Goal: Browse casually: Explore the website without a specific task or goal

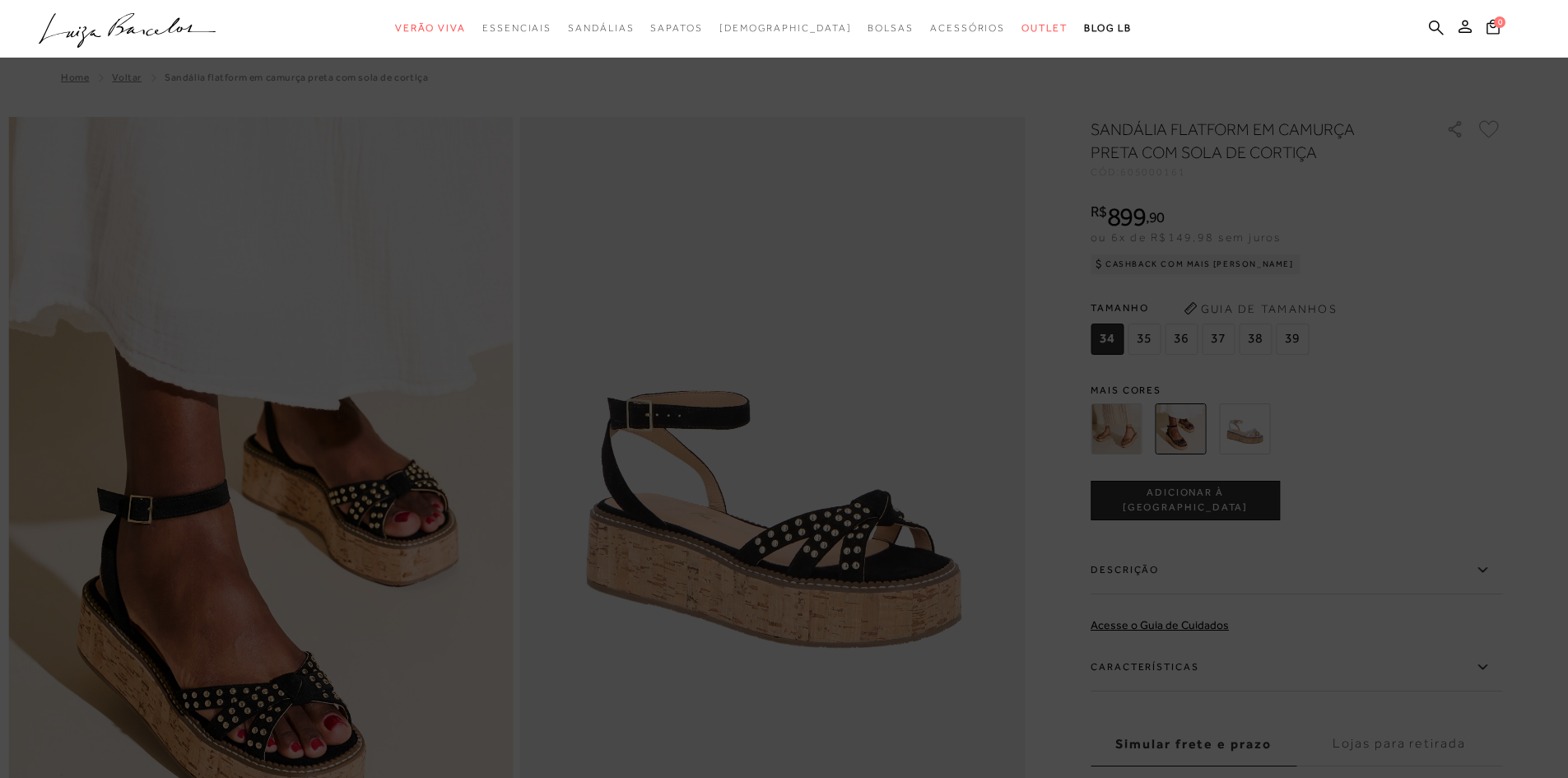
click at [171, 37] on icon ".a{fill-rule:evenodd;}" at bounding box center [127, 30] width 178 height 34
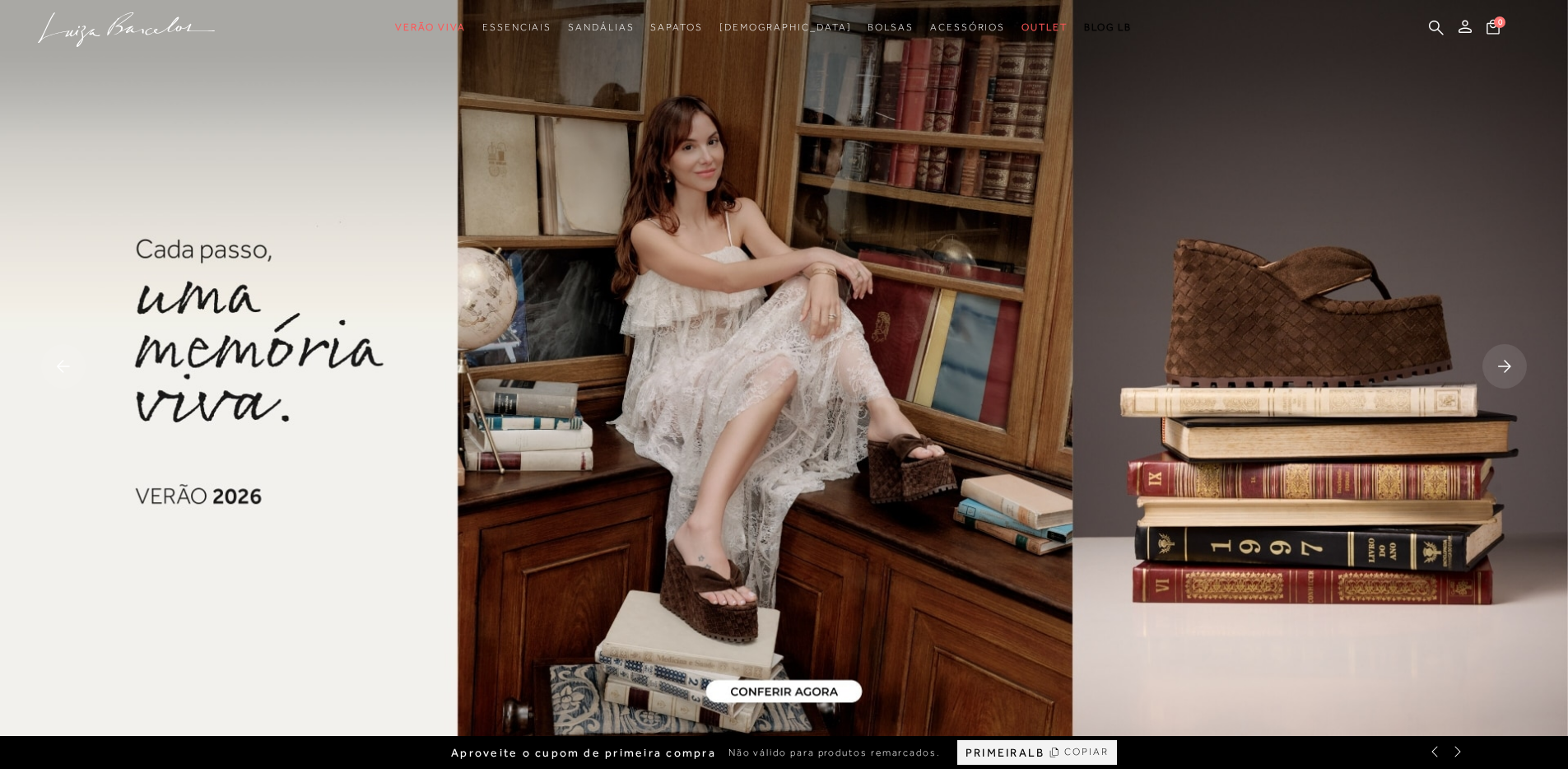
click at [235, 372] on img at bounding box center [784, 368] width 1568 height 736
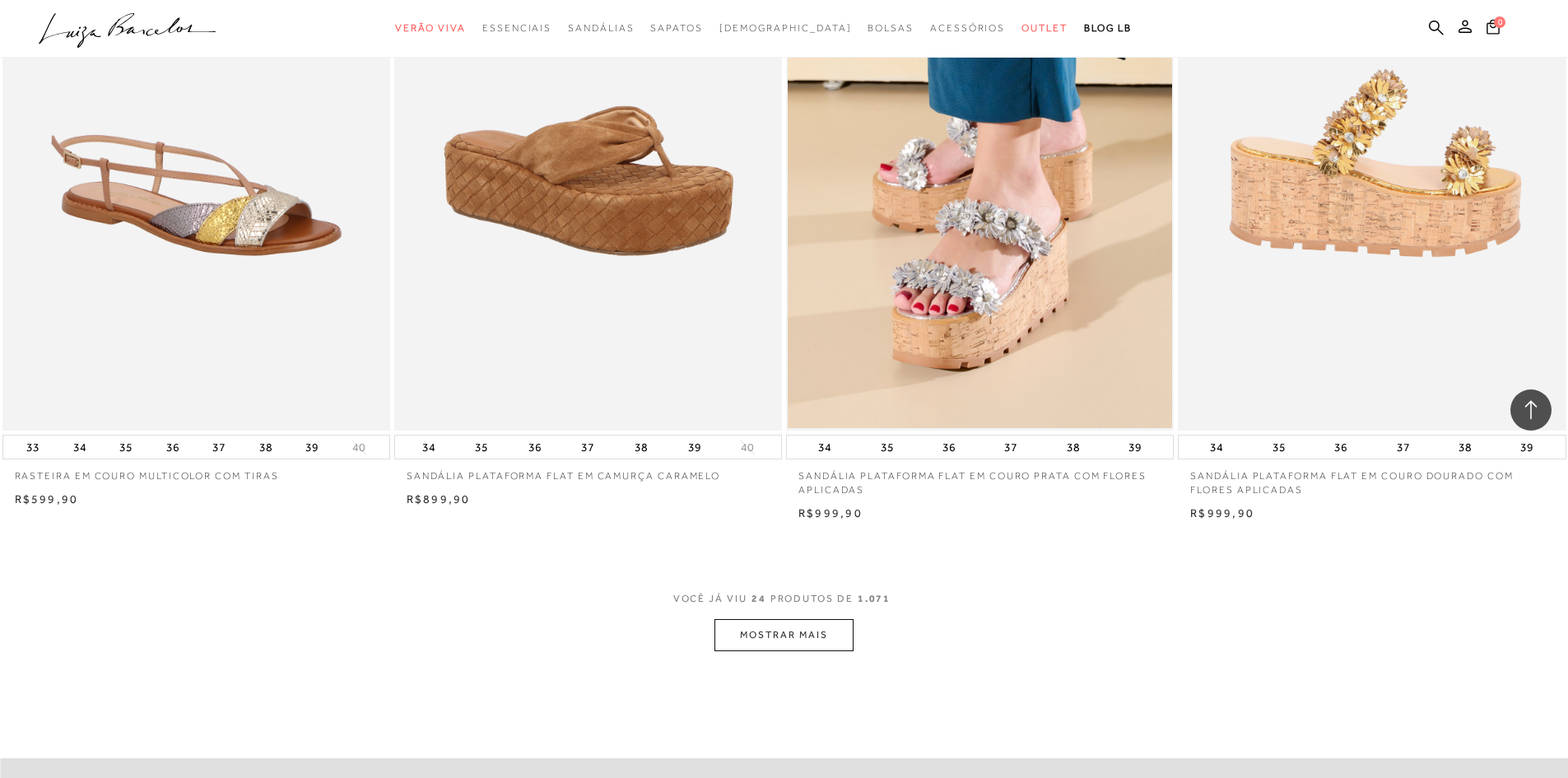
scroll to position [3951, 0]
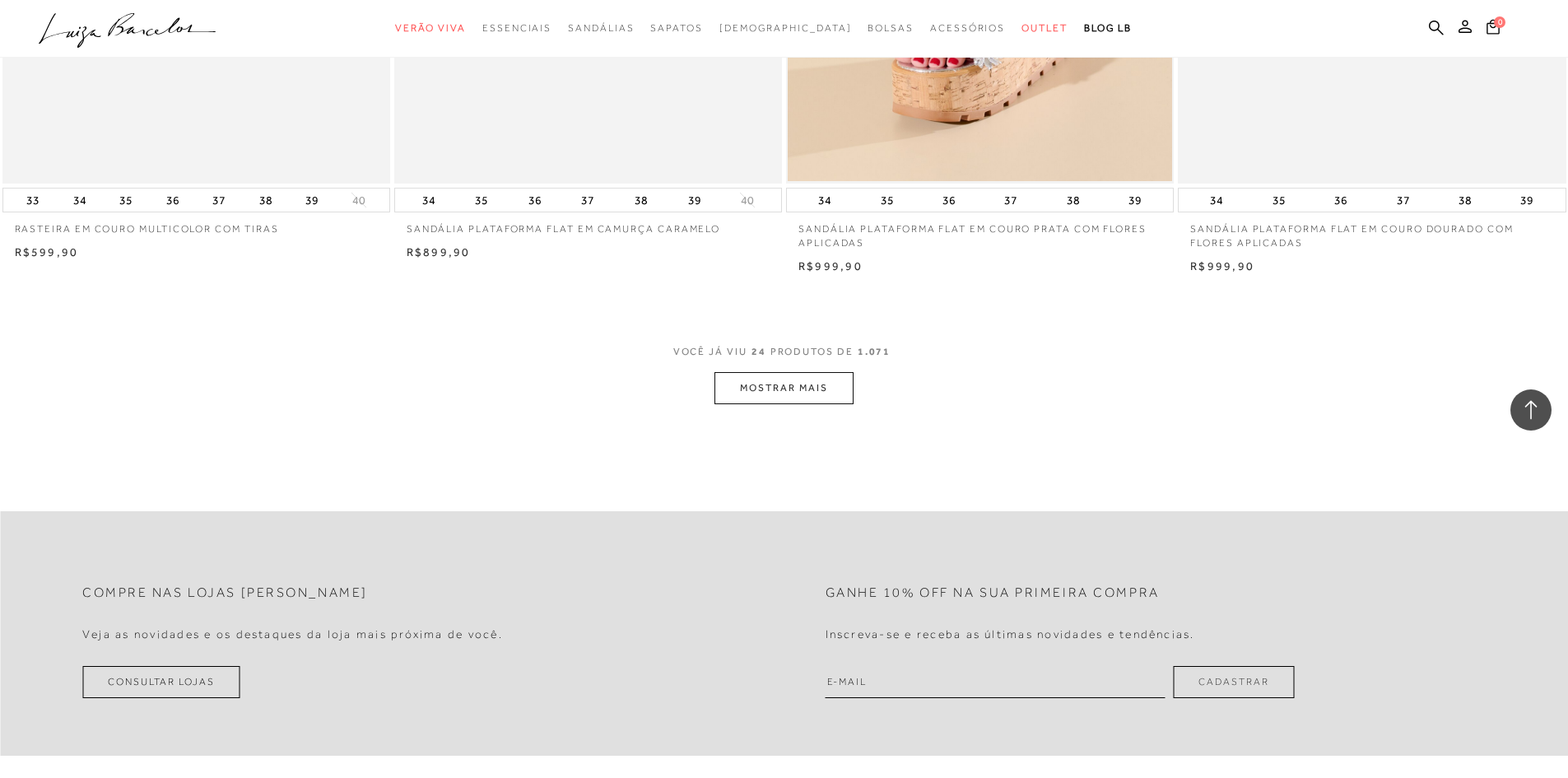
click at [818, 399] on button "MOSTRAR MAIS" at bounding box center [784, 388] width 139 height 32
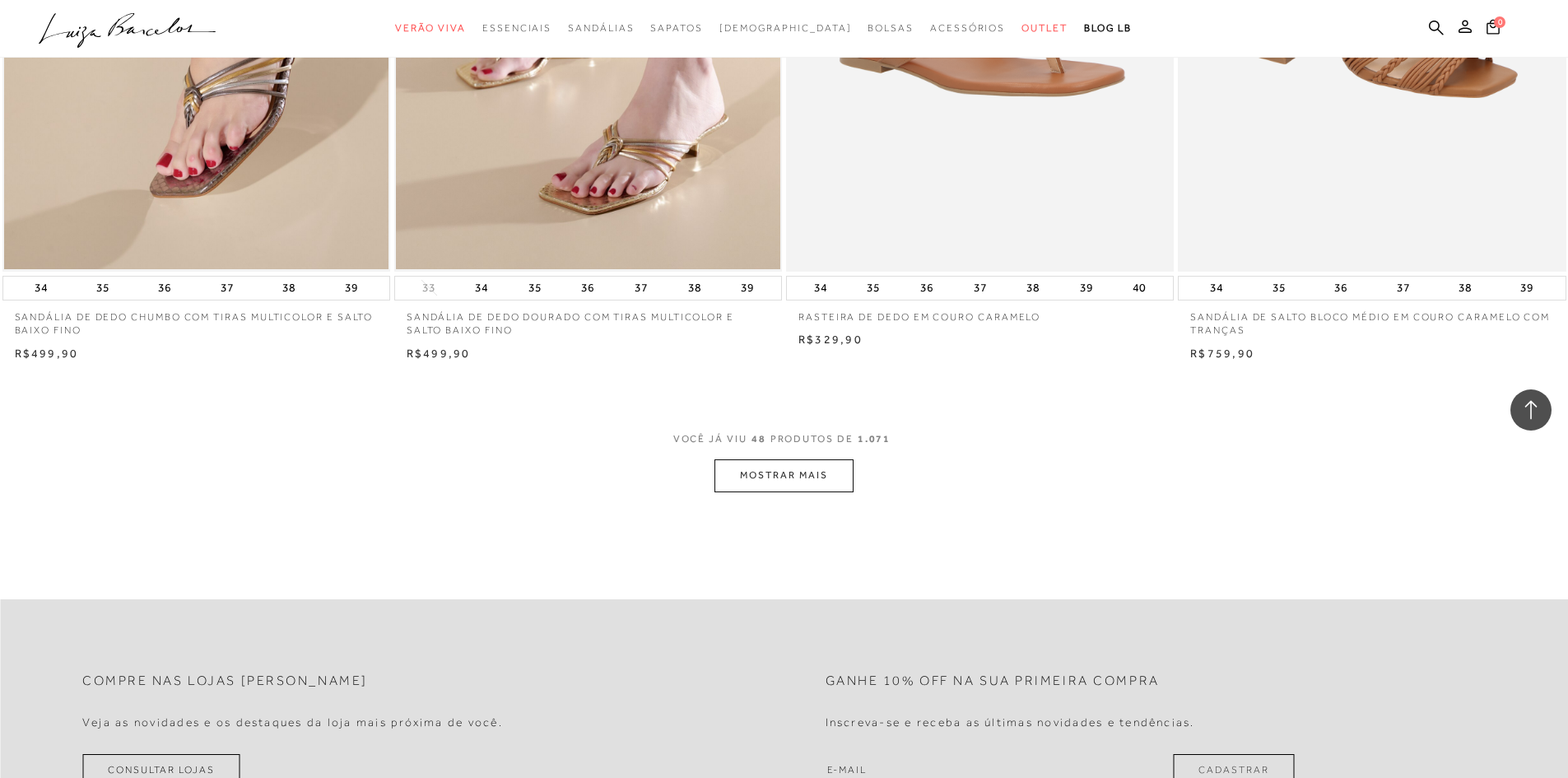
scroll to position [7985, 0]
click at [782, 490] on button "MOSTRAR MAIS" at bounding box center [784, 475] width 139 height 32
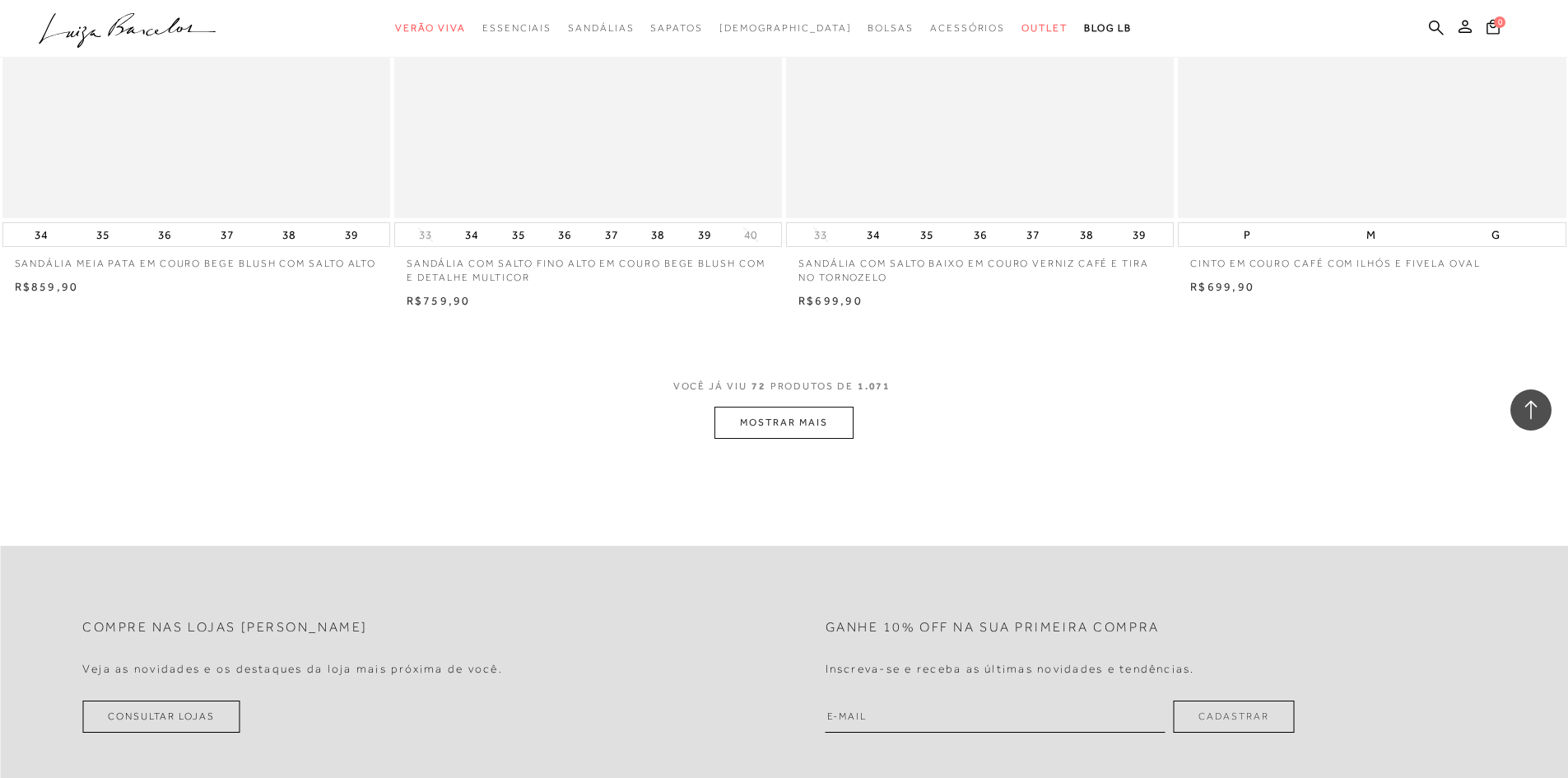
scroll to position [12347, 0]
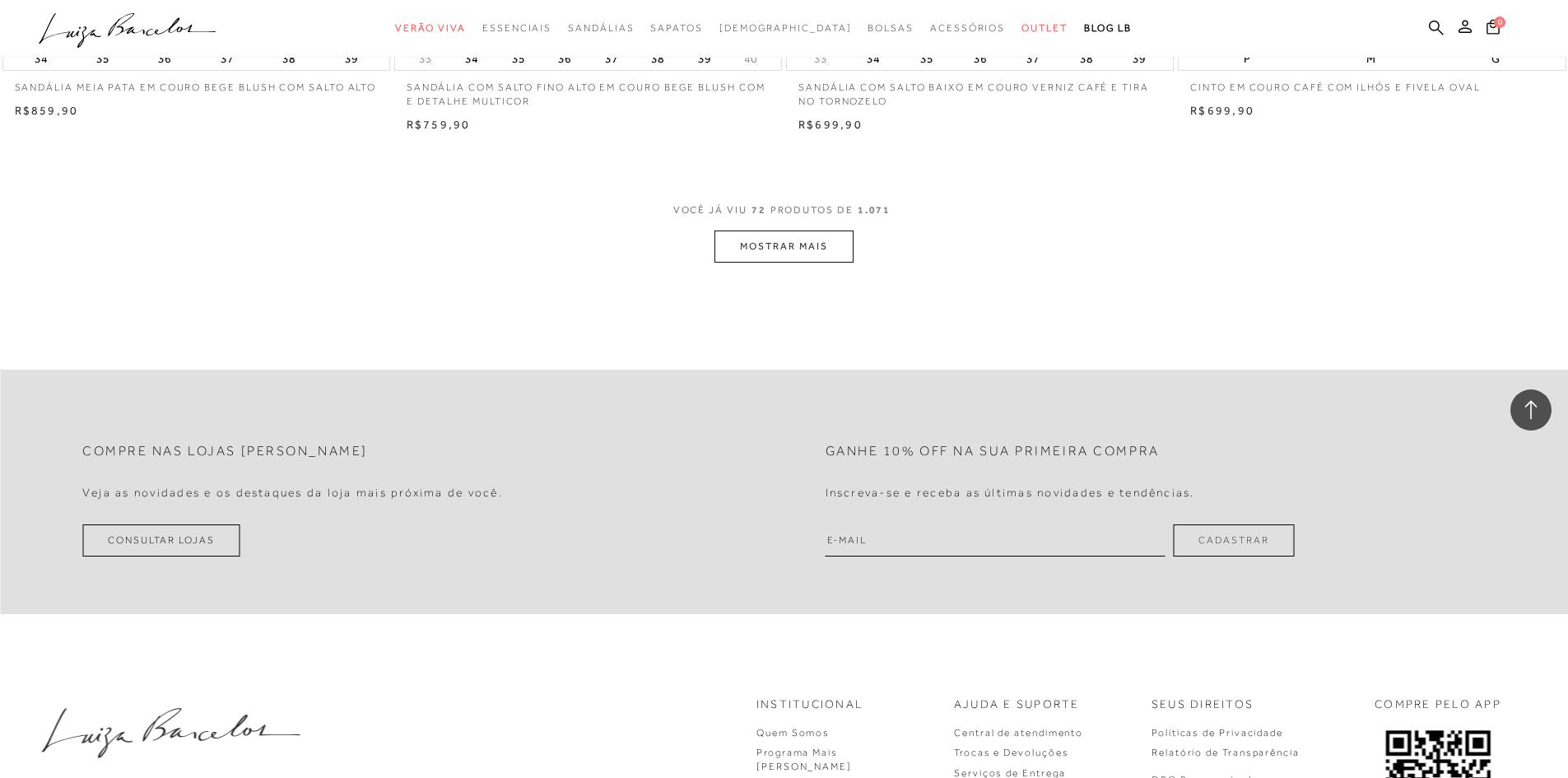
click at [794, 262] on button "MOSTRAR MAIS" at bounding box center [784, 247] width 139 height 32
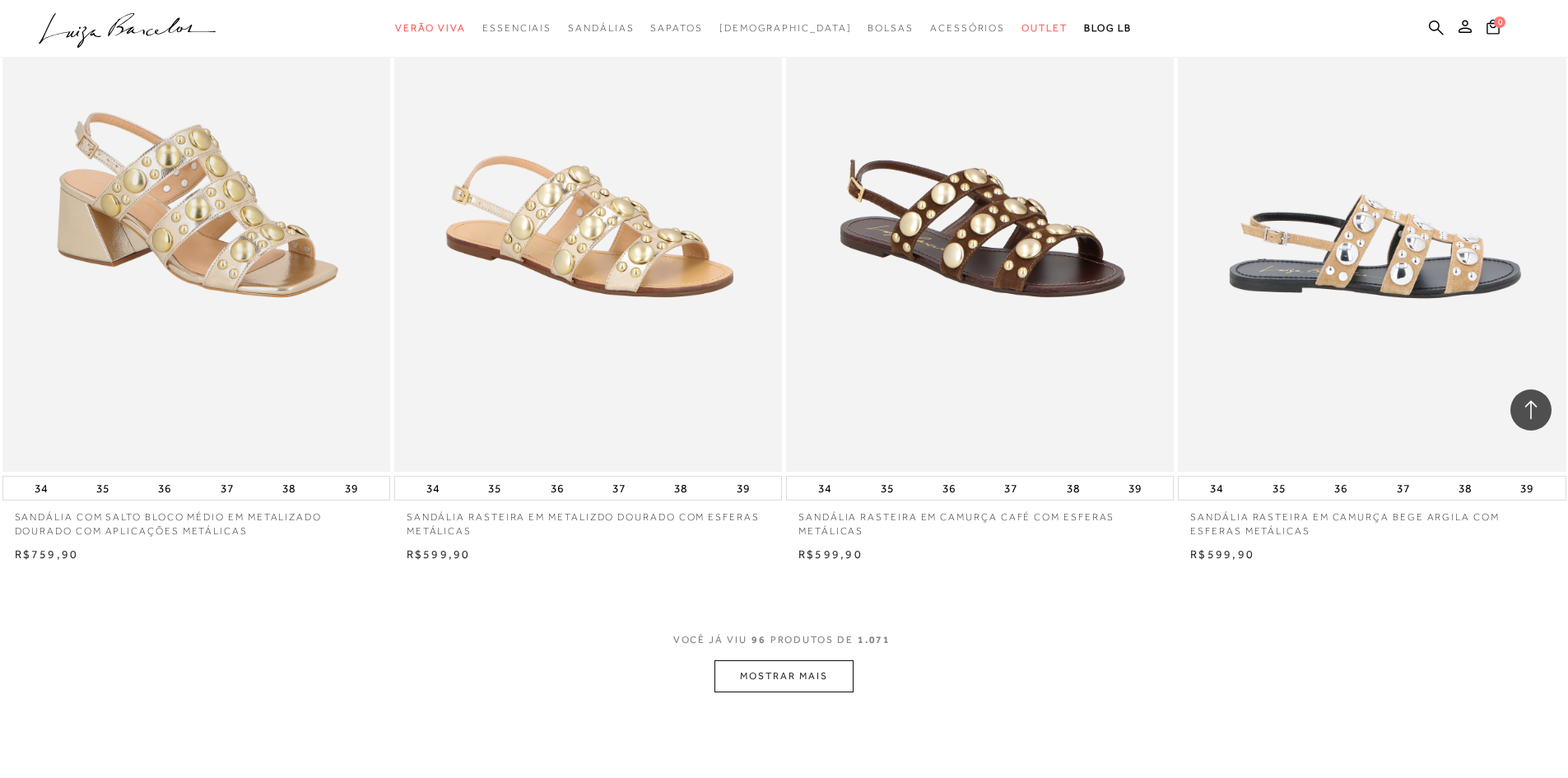
scroll to position [16133, 0]
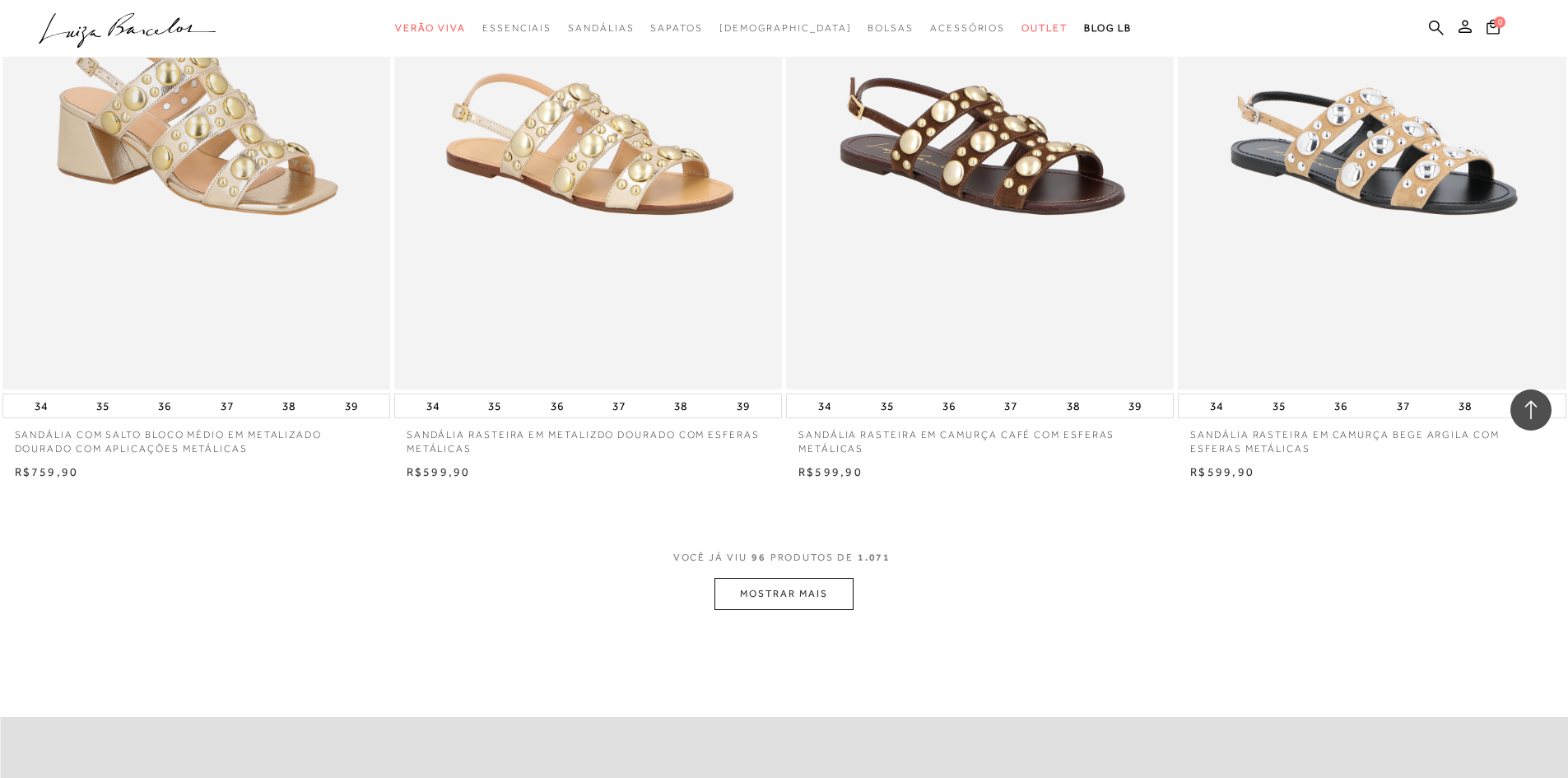
click at [813, 610] on button "MOSTRAR MAIS" at bounding box center [784, 594] width 139 height 32
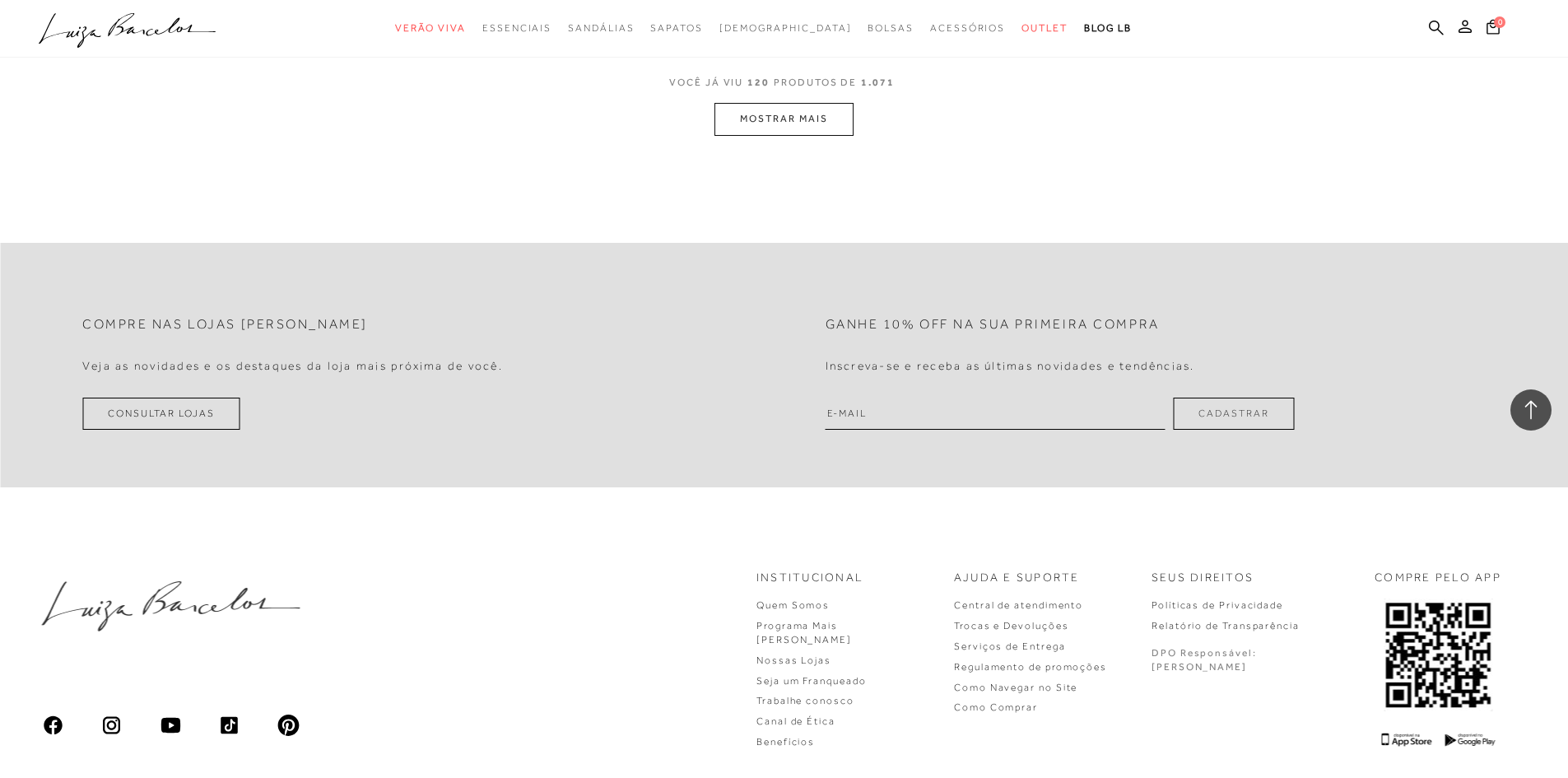
scroll to position [20744, 0]
click at [840, 134] on button "MOSTRAR MAIS" at bounding box center [784, 118] width 139 height 32
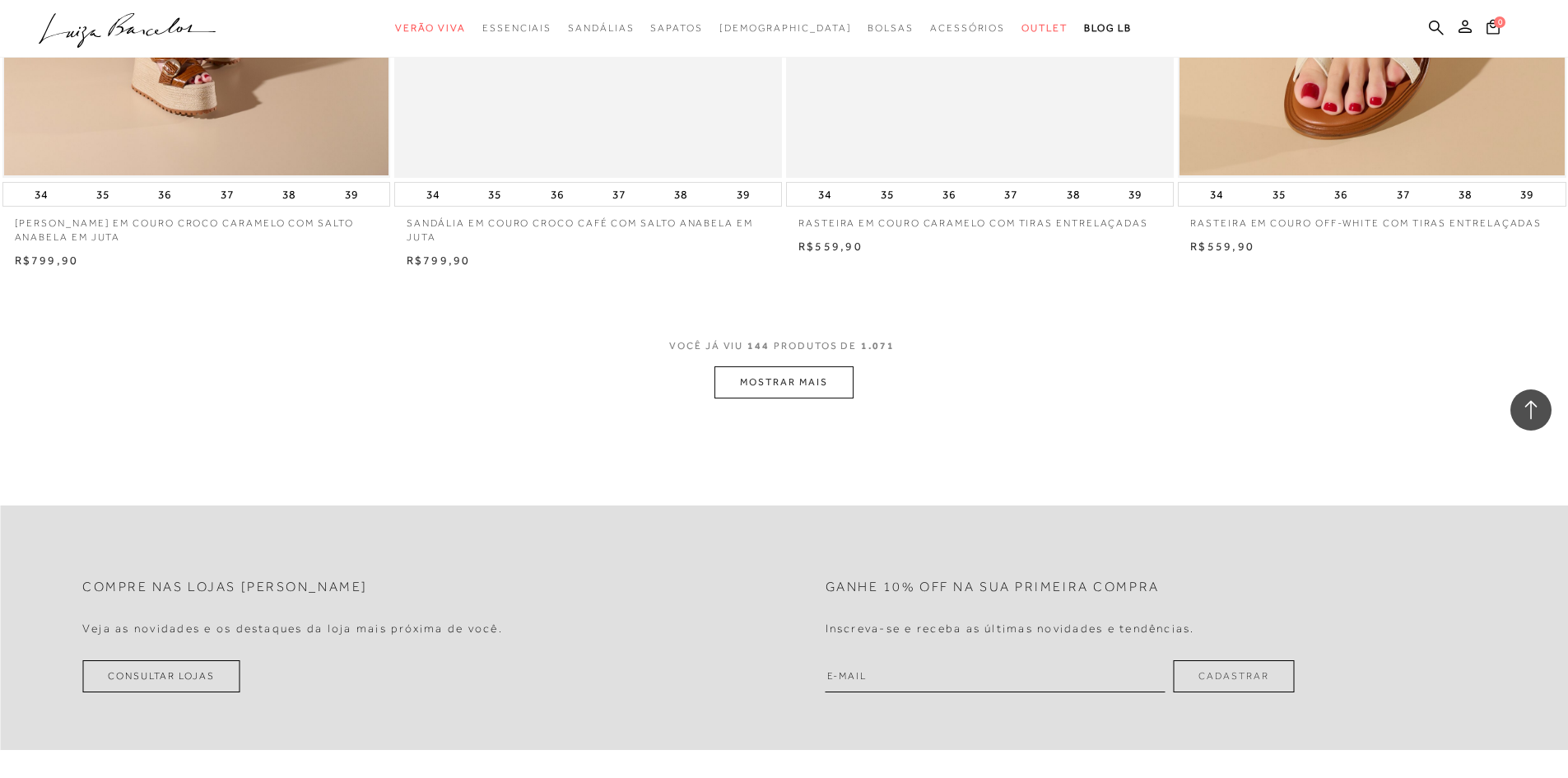
scroll to position [24612, 0]
click at [845, 400] on button "MOSTRAR MAIS" at bounding box center [784, 383] width 139 height 32
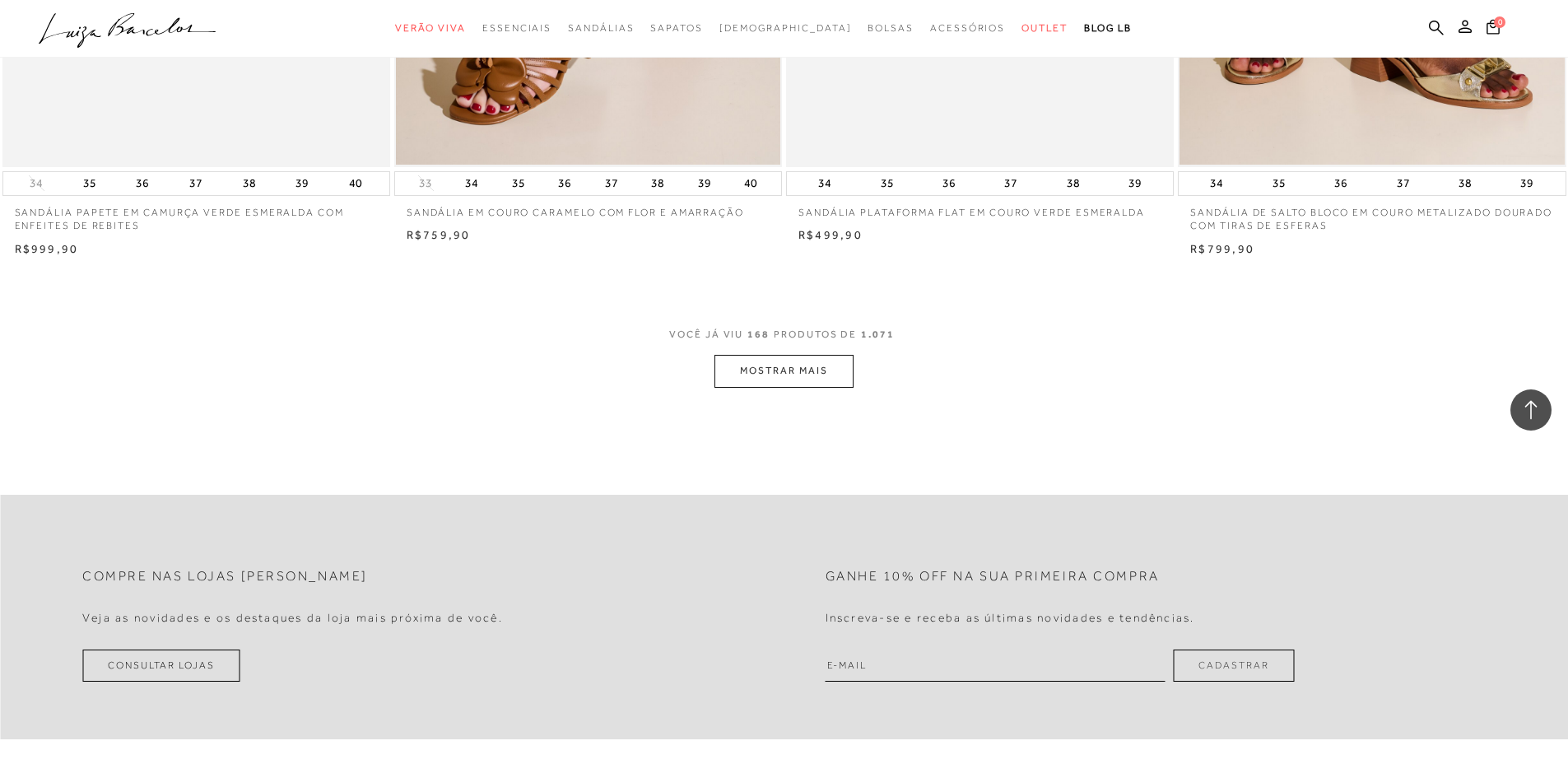
scroll to position [28728, 0]
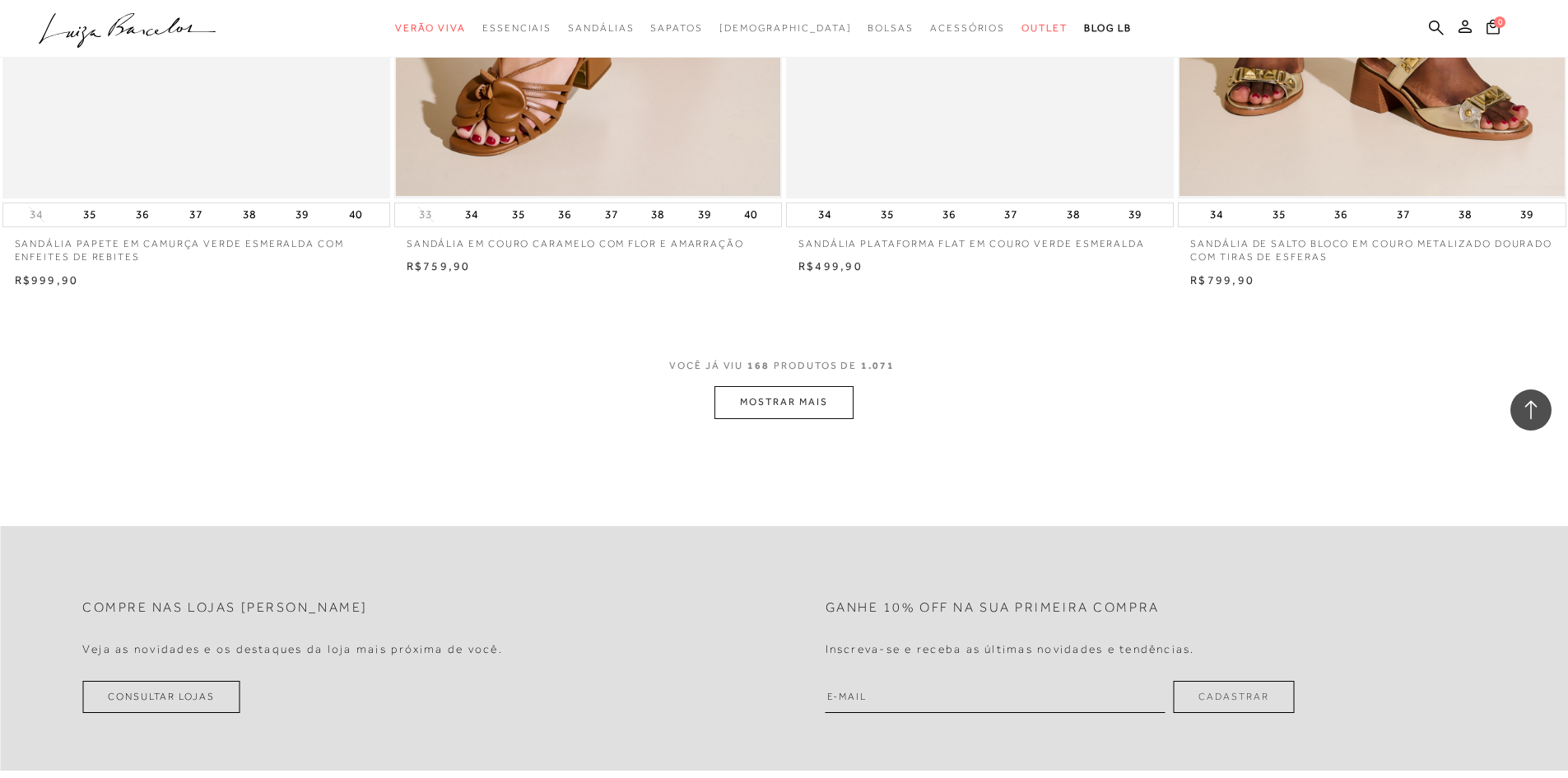
click at [791, 416] on button "MOSTRAR MAIS" at bounding box center [784, 402] width 139 height 32
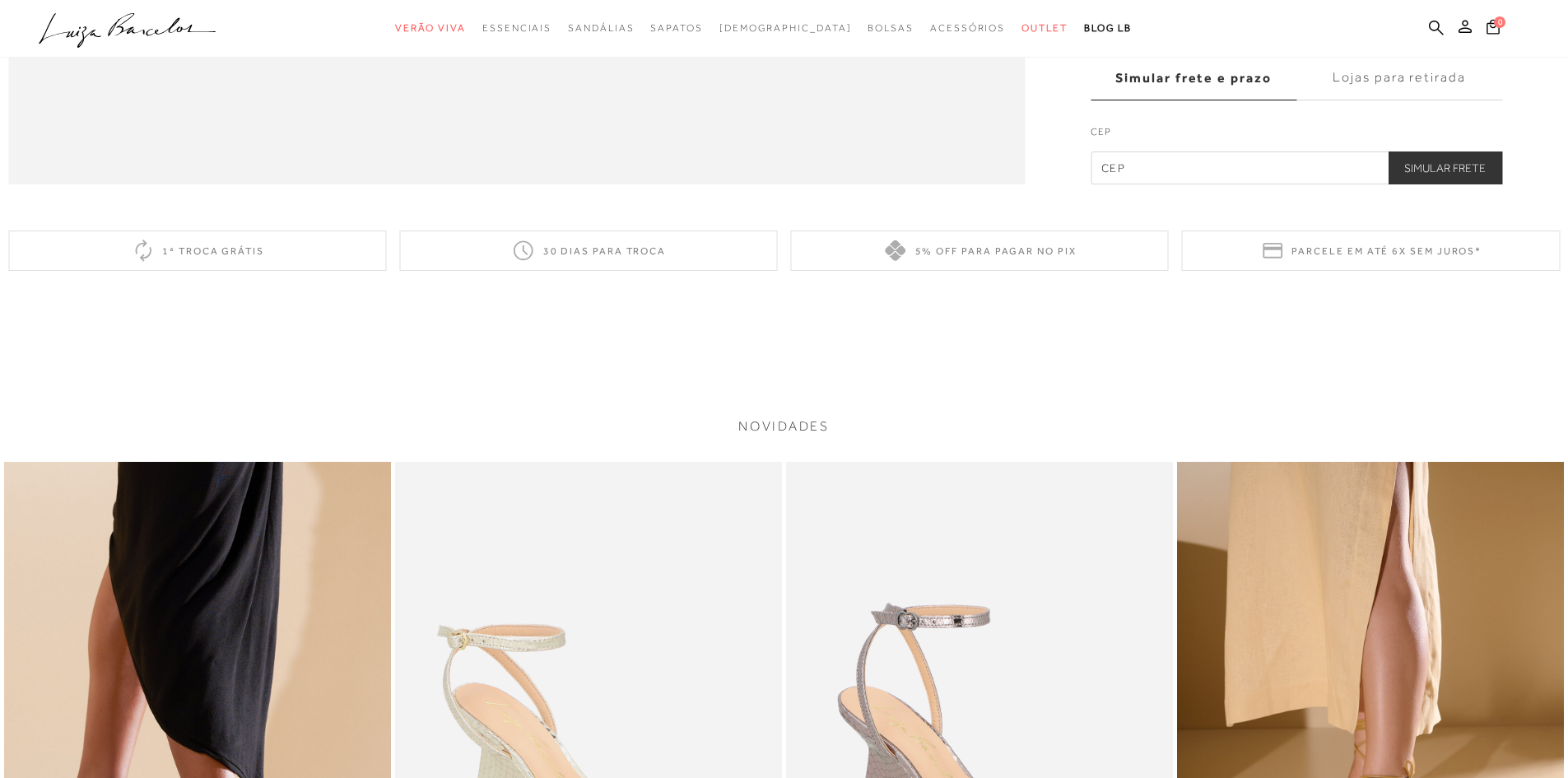
scroll to position [2963, 0]
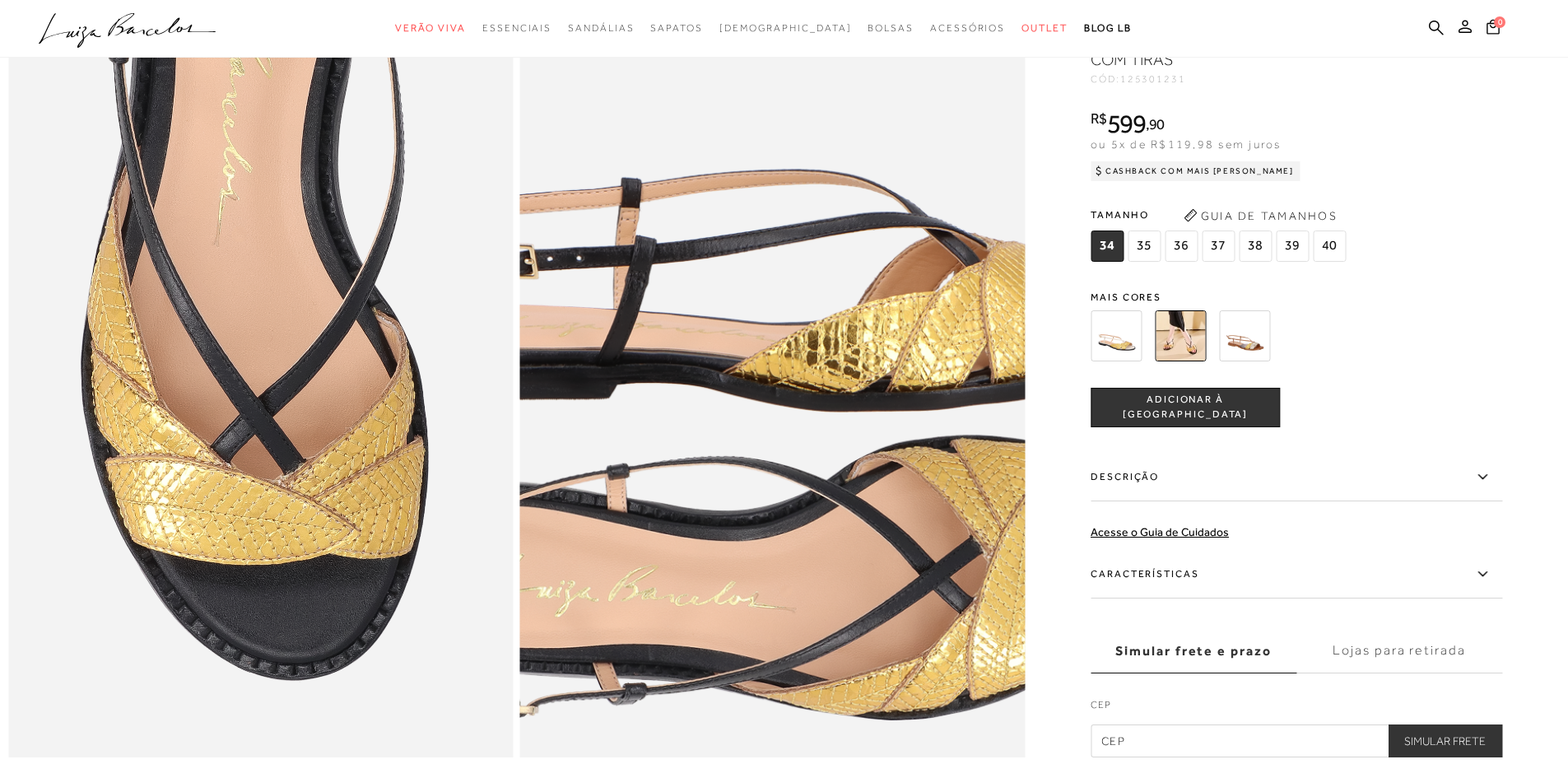
scroll to position [1400, 0]
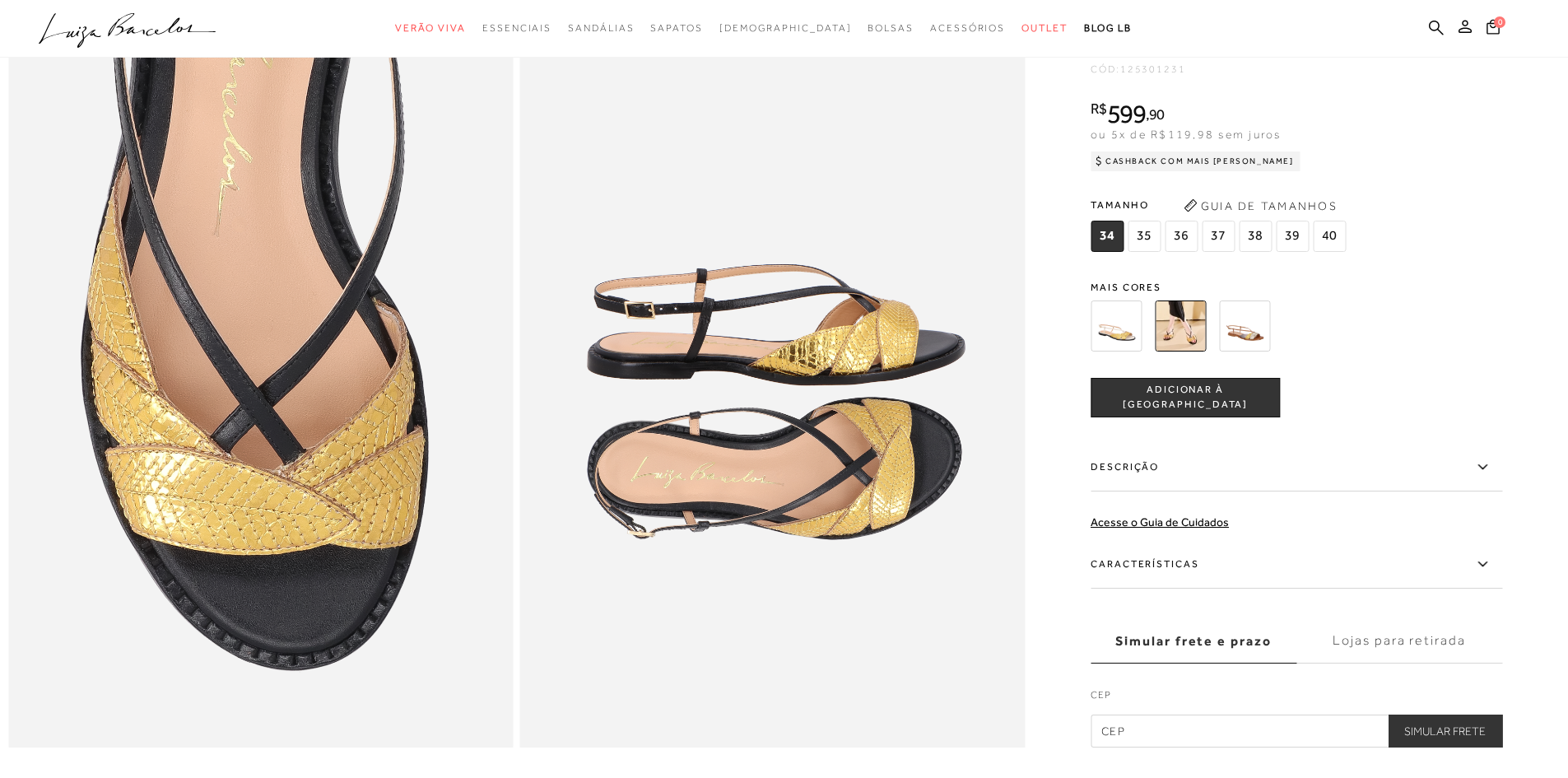
click at [1261, 352] on img at bounding box center [1244, 326] width 51 height 51
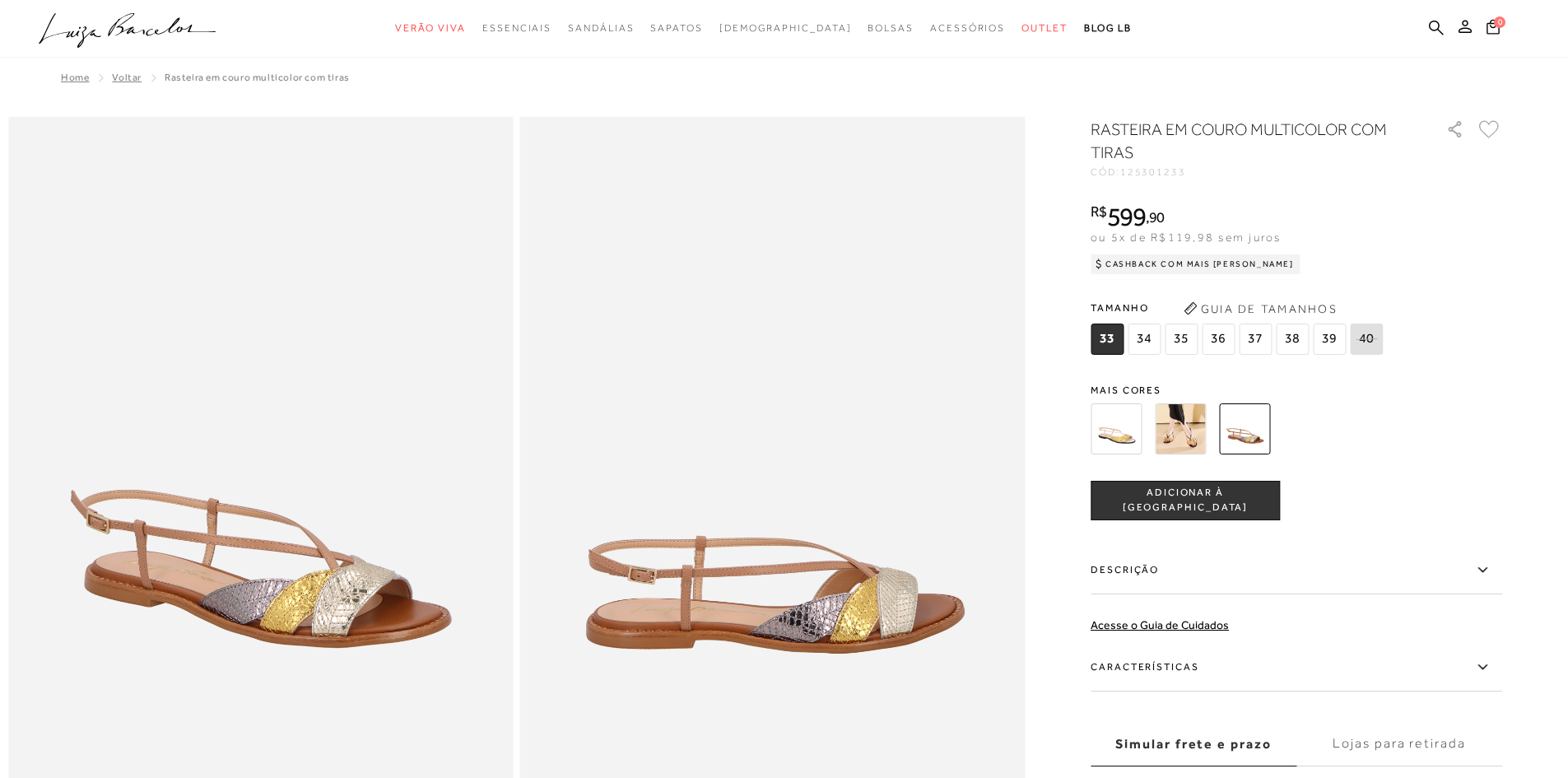
click at [1122, 441] on img at bounding box center [1116, 428] width 51 height 51
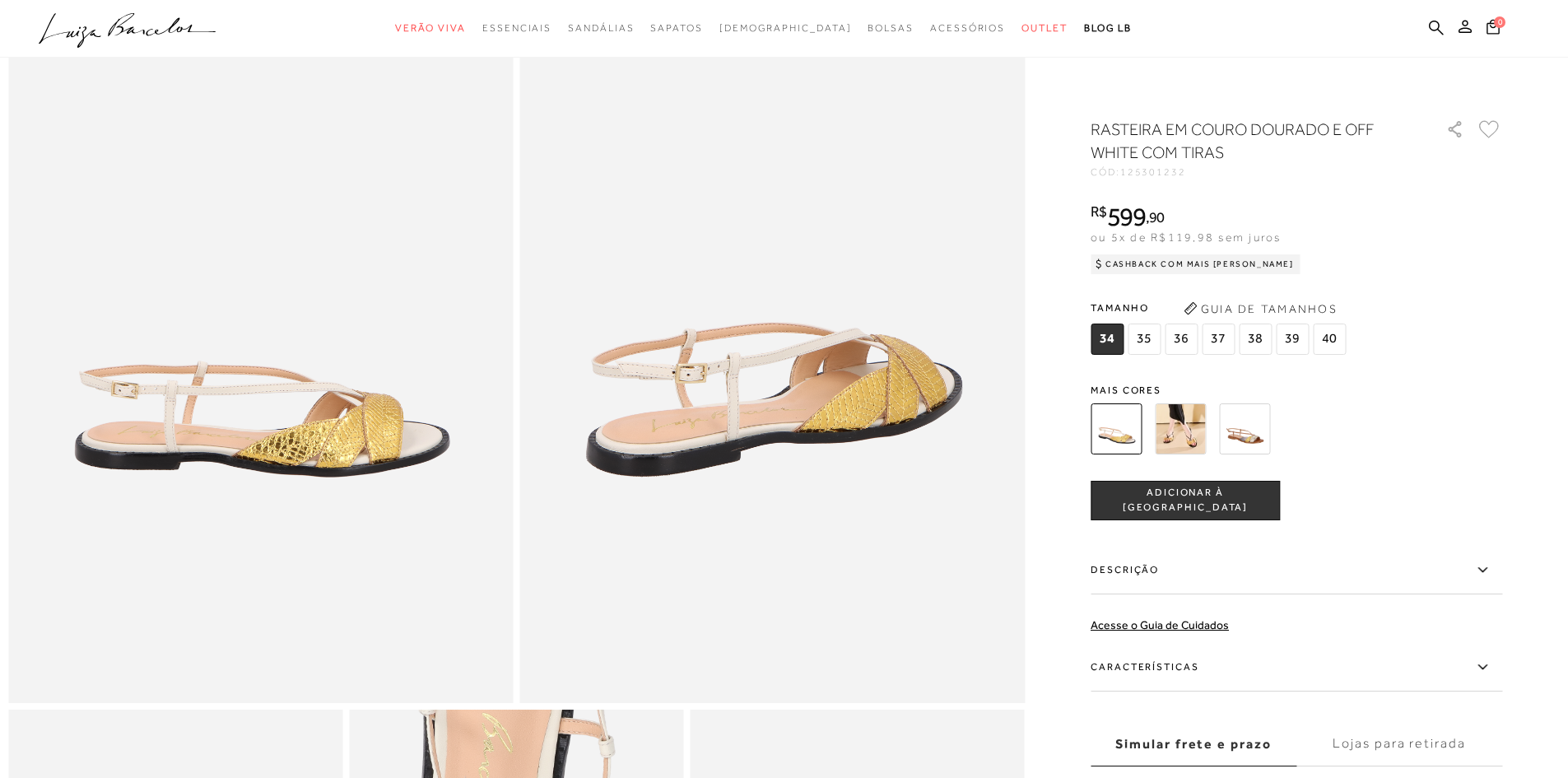
scroll to position [165, 0]
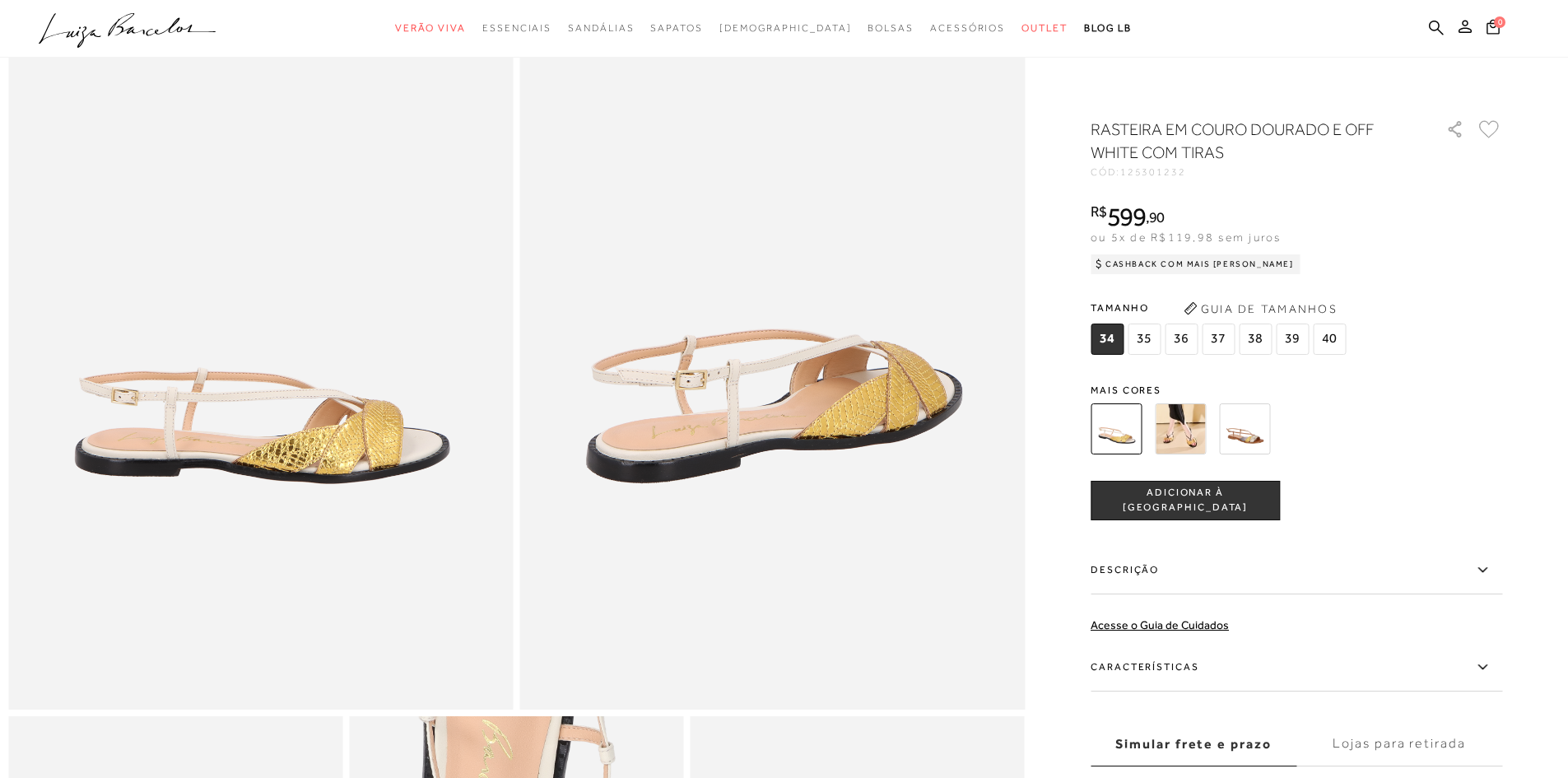
click at [1190, 429] on img at bounding box center [1180, 428] width 51 height 51
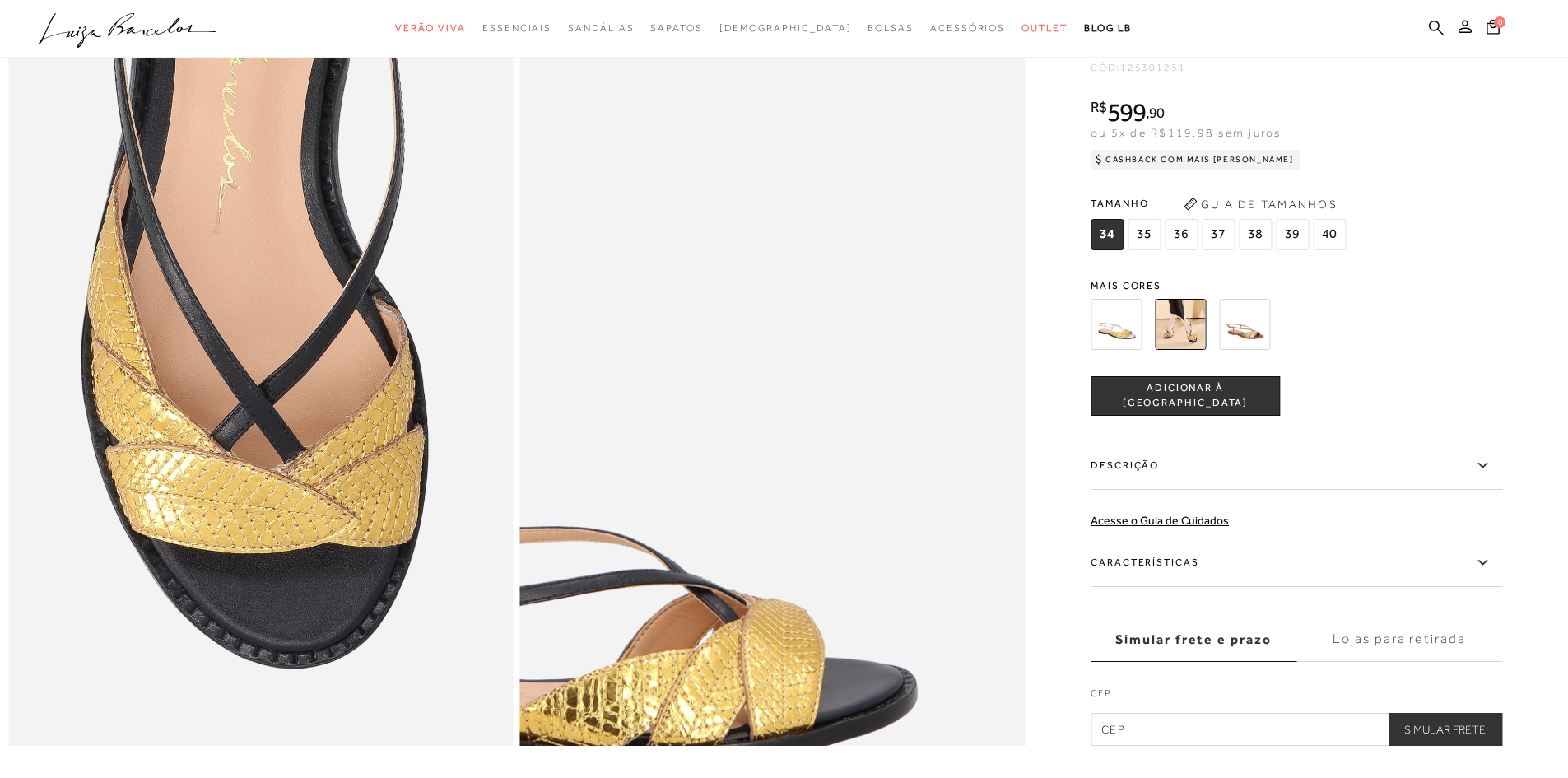
scroll to position [1400, 0]
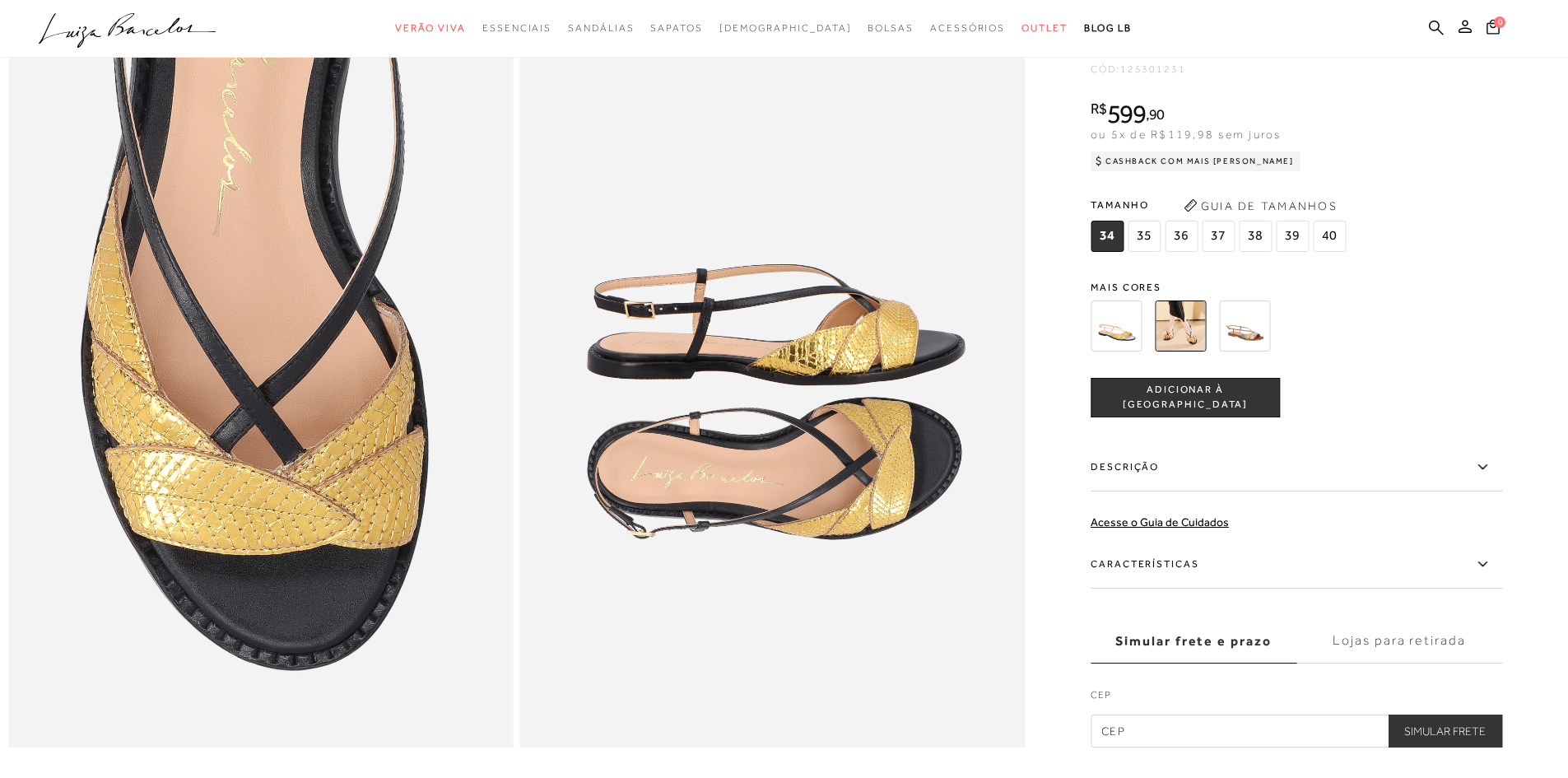
click at [1126, 351] on img at bounding box center [1116, 326] width 51 height 51
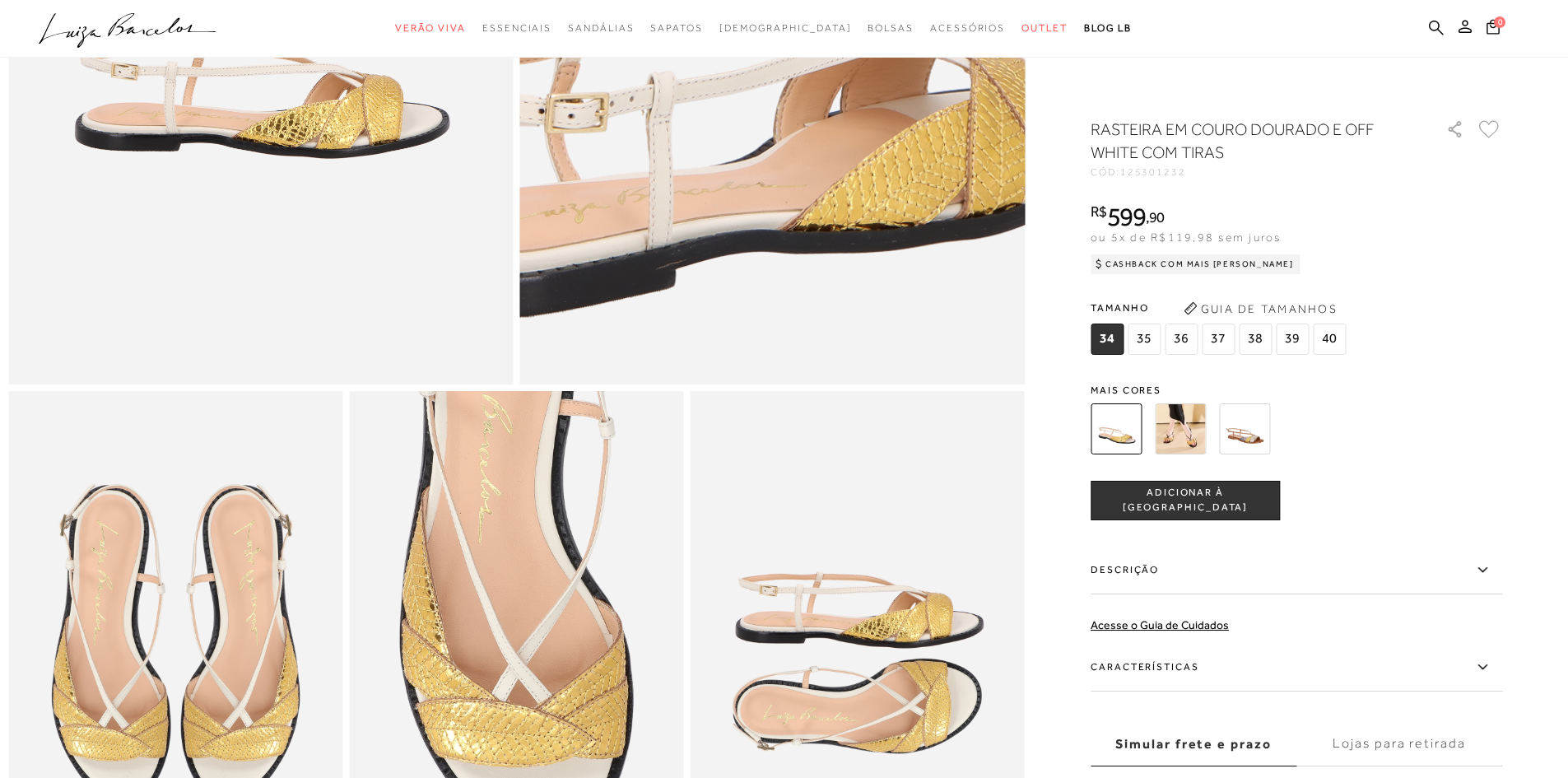
scroll to position [576, 0]
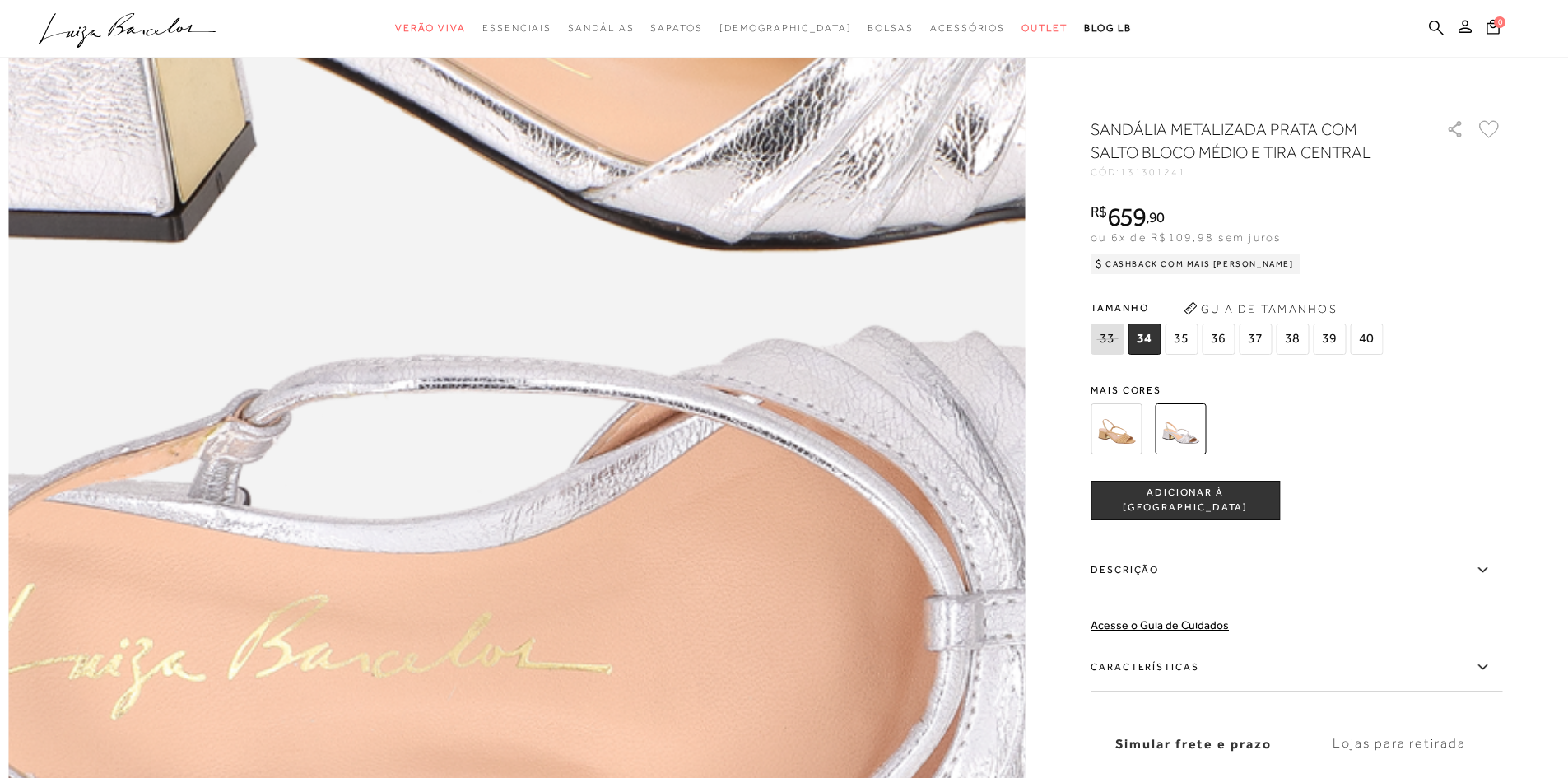
scroll to position [2140, 0]
